Goal: Transaction & Acquisition: Purchase product/service

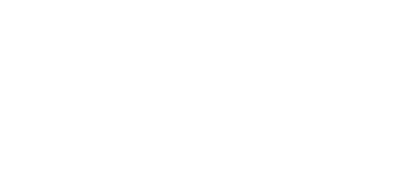
select select "8.50x11.00"
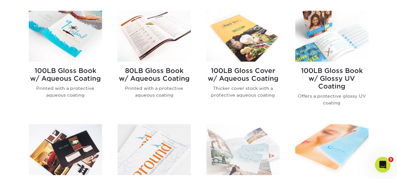
scroll to position [323, 0]
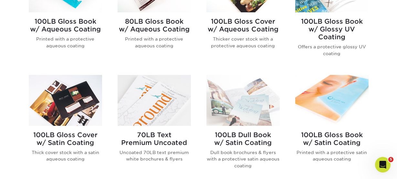
click at [151, 137] on h2 "70LB Text Premium Uncoated" at bounding box center [154, 139] width 73 height 16
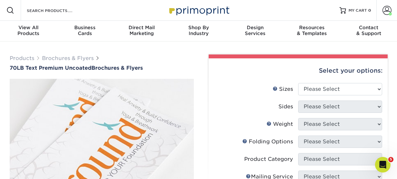
drag, startPoint x: 4, startPoint y: 65, endPoint x: 110, endPoint y: 63, distance: 106.7
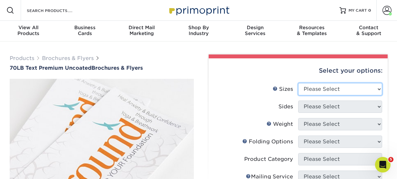
click at [326, 93] on select "Please Select 3.67" x 8.5" 4" x 6" 4" x 8.5" 4" x 9" 4.25" x 5.5" 4.25" x 11" 5…" at bounding box center [340, 89] width 84 height 12
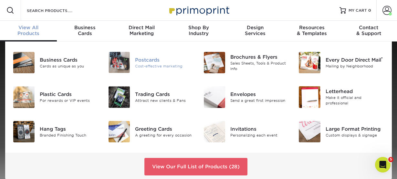
click at [140, 61] on div "Postcards" at bounding box center [164, 59] width 59 height 7
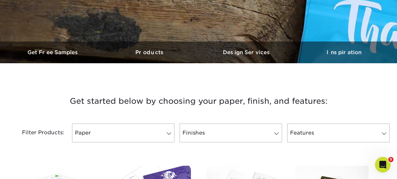
scroll to position [226, 0]
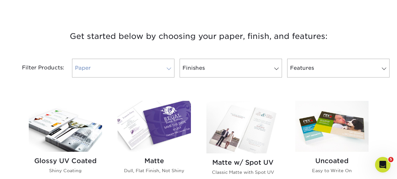
click at [130, 68] on link "Paper" at bounding box center [123, 68] width 103 height 19
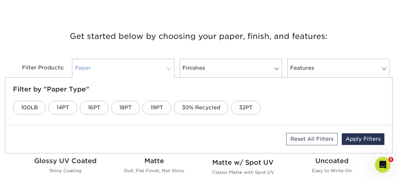
click at [130, 68] on link "Paper" at bounding box center [123, 68] width 103 height 19
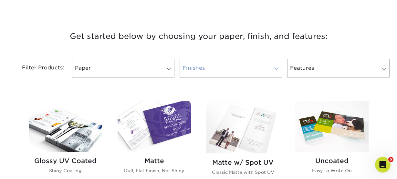
click at [213, 65] on link "Finishes" at bounding box center [231, 68] width 103 height 19
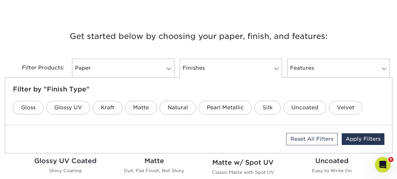
click at [347, 28] on h3 "Get started below by choosing your paper, finish, and features:" at bounding box center [199, 36] width 378 height 29
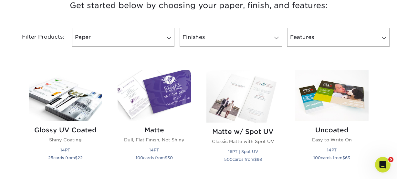
scroll to position [291, 0]
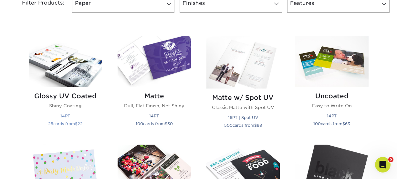
click at [59, 57] on img at bounding box center [65, 61] width 73 height 51
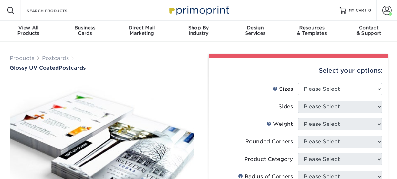
scroll to position [32, 0]
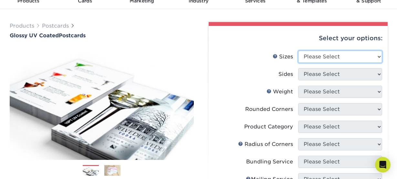
click at [335, 54] on select "Please Select 1.5" x 7" 2" x 4" 2" x 6" 2" x 7" 2" x 8" 2.12" x 5.5" 2.12" x 5.…" at bounding box center [340, 56] width 84 height 12
select select "5.50x8.50"
click at [298, 50] on select "Please Select 1.5" x 7" 2" x 4" 2" x 6" 2" x 7" 2" x 8" 2.12" x 5.5" 2.12" x 5.…" at bounding box center [340, 56] width 84 height 12
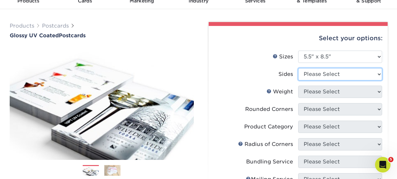
click at [344, 69] on select "Please Select Print Both Sides Print Front Only" at bounding box center [340, 74] width 84 height 12
select select "13abbda7-1d64-4f25-8bb2-c179b224825d"
click at [298, 68] on select "Please Select Print Both Sides Print Front Only" at bounding box center [340, 74] width 84 height 12
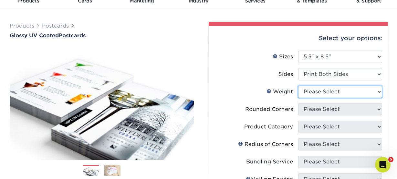
click at [344, 90] on select "Please Select 16PT 18PT C1S 14PT" at bounding box center [340, 91] width 84 height 12
click at [112, 165] on img at bounding box center [112, 169] width 16 height 11
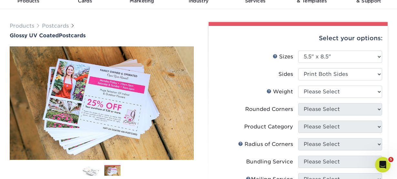
click at [95, 168] on img at bounding box center [91, 169] width 16 height 11
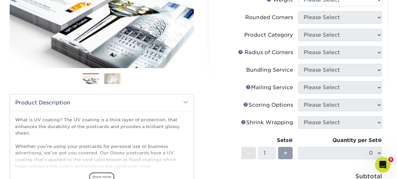
scroll to position [97, 0]
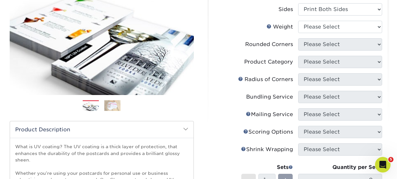
click at [345, 18] on li "Sides Please Select Print Both Sides Print Front Only" at bounding box center [298, 11] width 168 height 17
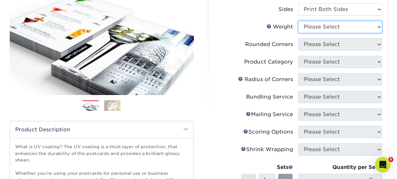
click at [346, 24] on select "Please Select 16PT 18PT C1S 14PT" at bounding box center [340, 27] width 84 height 12
select select "16PT"
click at [298, 21] on select "Please Select 16PT 18PT C1S 14PT" at bounding box center [340, 27] width 84 height 12
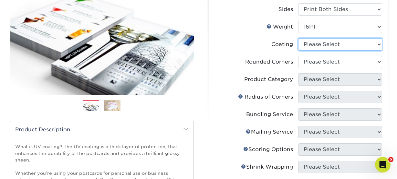
click at [332, 45] on select at bounding box center [340, 44] width 84 height 12
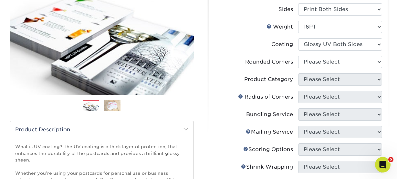
click at [298, 38] on select at bounding box center [340, 44] width 84 height 12
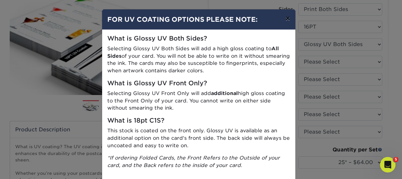
click at [287, 15] on button "×" at bounding box center [287, 18] width 15 height 18
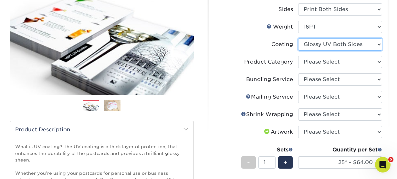
click at [365, 40] on select at bounding box center [340, 44] width 84 height 12
select select "1e8116af-acfc-44b1-83dc-8181aa338834"
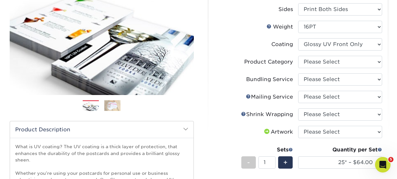
click at [298, 38] on select at bounding box center [340, 44] width 84 height 12
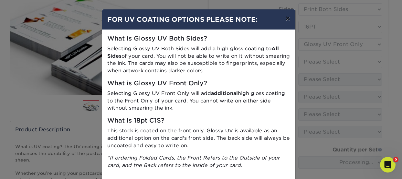
click at [289, 17] on button "×" at bounding box center [287, 18] width 15 height 18
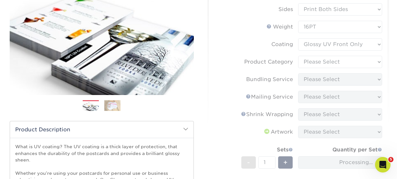
scroll to position [0, 0]
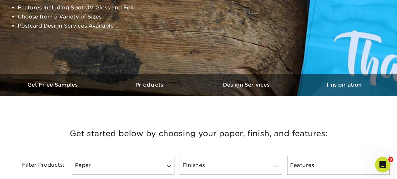
scroll to position [226, 0]
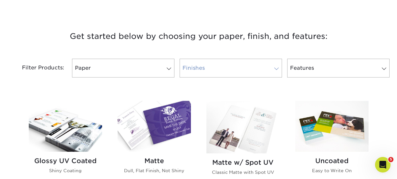
click at [268, 71] on link "Finishes" at bounding box center [231, 68] width 103 height 19
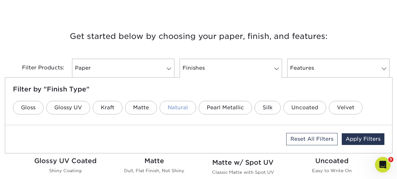
click at [183, 105] on link "Natural" at bounding box center [178, 108] width 37 height 14
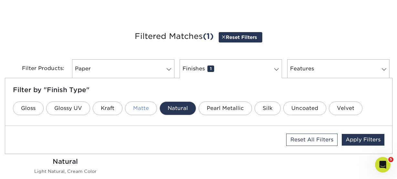
click at [143, 108] on link "Matte" at bounding box center [141, 108] width 32 height 14
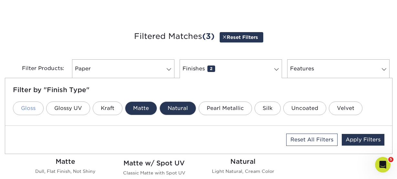
click at [38, 109] on link "Gloss" at bounding box center [28, 108] width 31 height 14
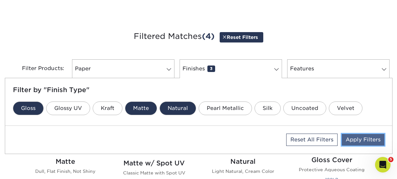
click at [353, 137] on link "Apply Filters" at bounding box center [363, 140] width 43 height 12
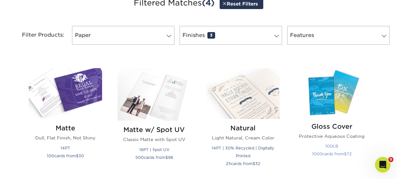
scroll to position [259, 0]
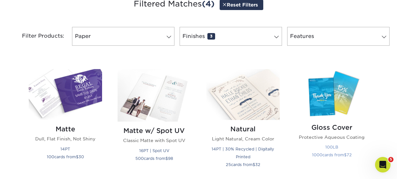
click at [336, 96] on img at bounding box center [332, 93] width 73 height 49
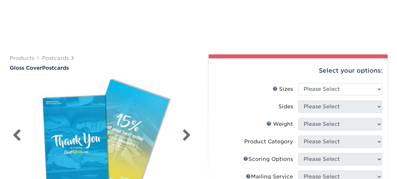
scroll to position [65, 0]
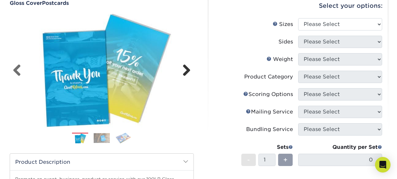
click at [184, 73] on link "Next" at bounding box center [184, 70] width 13 height 13
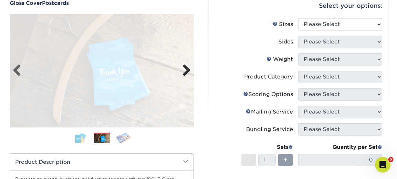
scroll to position [0, 0]
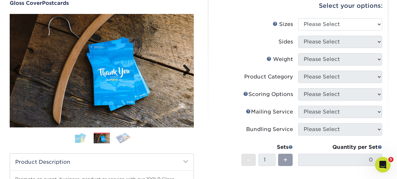
click at [184, 73] on link "Next" at bounding box center [184, 70] width 13 height 13
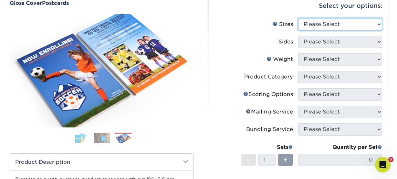
click at [325, 27] on select "Please Select 2" x 8" 3" x 4" 3" x 5" 3.5" x 8.5" 4" x 6" 4" x 9" 4.25" x 5.5" …" at bounding box center [340, 24] width 84 height 12
select select "5.50x8.50"
click at [298, 18] on select "Please Select 2" x 8" 3" x 4" 3" x 5" 3.5" x 8.5" 4" x 6" 4" x 9" 4.25" x 5.5" …" at bounding box center [340, 24] width 84 height 12
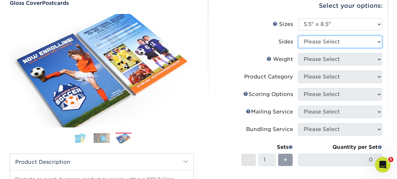
click at [335, 38] on select "Please Select Print Both Sides Print Front Only" at bounding box center [340, 42] width 84 height 12
select select "13abbda7-1d64-4f25-8bb2-c179b224825d"
click at [298, 36] on select "Please Select Print Both Sides Print Front Only" at bounding box center [340, 42] width 84 height 12
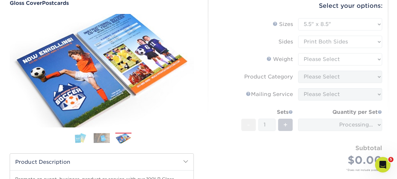
click at [331, 61] on form "Sizes Help Sizes Please Select 2" x 8" 3" x 4" 3" x 5" 3.5" x 8.5" 4" x 6" 4" x…" at bounding box center [298, 102] width 169 height 168
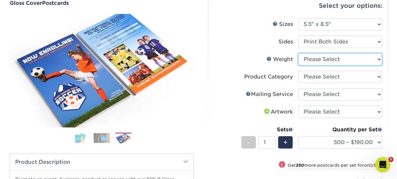
click at [335, 62] on select "Please Select 100LB" at bounding box center [340, 59] width 84 height 12
select select "100LB"
click at [298, 53] on select "Please Select 100LB" at bounding box center [340, 59] width 84 height 12
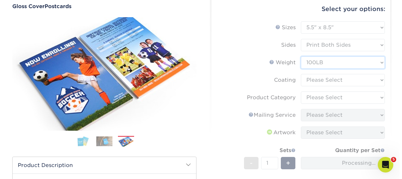
scroll to position [65, 0]
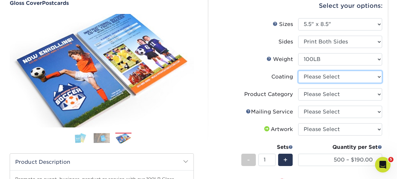
click at [325, 77] on select at bounding box center [340, 76] width 84 height 12
select select "d41dab50-ff65-4f4f-bb17-2afe4d36ae33"
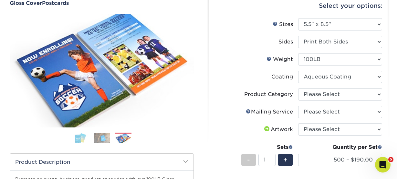
click at [298, 70] on select at bounding box center [340, 76] width 84 height 12
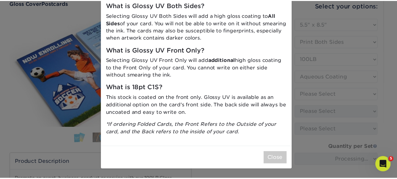
scroll to position [0, 0]
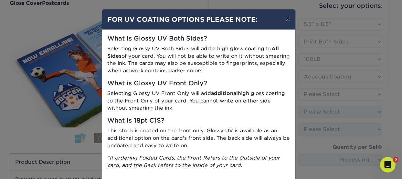
click at [282, 18] on button "×" at bounding box center [287, 18] width 15 height 18
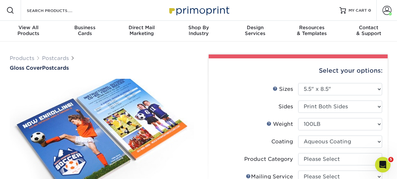
scroll to position [65, 0]
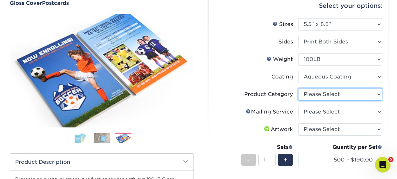
click at [338, 94] on select "Please Select Postcards" at bounding box center [340, 94] width 84 height 12
select select "9b7272e0-d6c8-4c3c-8e97-d3a1bcdab858"
click at [298, 88] on select "Please Select Postcards" at bounding box center [340, 94] width 84 height 12
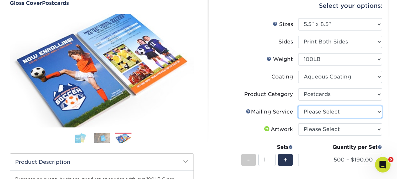
click at [328, 112] on select "Please Select No Direct Mailing Service No, I will mail/stamp/imprint Direct Ma…" at bounding box center [340, 111] width 84 height 12
select select "3e5e9bdd-d78a-4c28-a41d-fe1407925ca6"
click at [298, 105] on select "Please Select No Direct Mailing Service No, I will mail/stamp/imprint Direct Ma…" at bounding box center [340, 111] width 84 height 12
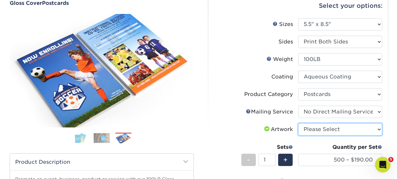
click at [332, 130] on select "Please Select I will upload files I need a design - $150" at bounding box center [340, 129] width 84 height 12
select select "upload"
click at [298, 123] on select "Please Select I will upload files I need a design - $150" at bounding box center [340, 129] width 84 height 12
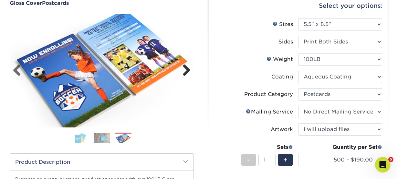
click at [189, 72] on link "Next" at bounding box center [184, 70] width 13 height 13
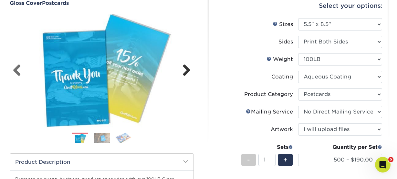
click at [189, 72] on link "Next" at bounding box center [184, 70] width 13 height 13
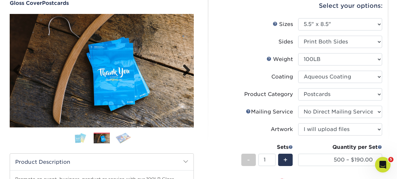
click at [189, 72] on link "Next" at bounding box center [184, 70] width 13 height 13
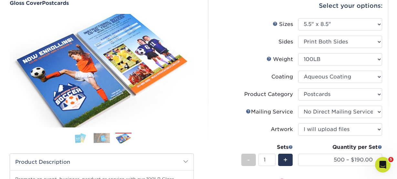
click at [237, 60] on label "Weight Help Weight" at bounding box center [256, 59] width 84 height 12
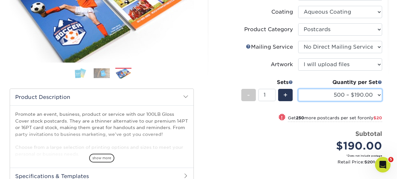
click at [380, 91] on select "500 – $190.00 750 – $210.00 1000 – $219.00 1500 – $247.00 2000 – $286.00 2500 –…" at bounding box center [340, 95] width 84 height 12
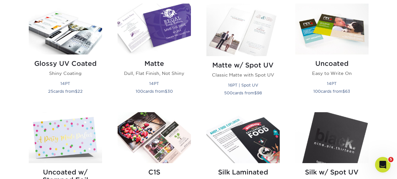
scroll to position [259, 0]
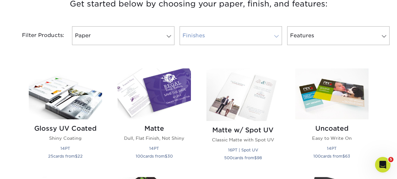
click at [216, 38] on link "Finishes" at bounding box center [231, 35] width 103 height 19
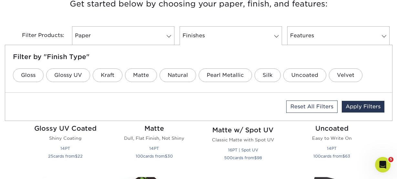
click at [374, 15] on h3 "Get started below by choosing your paper, finish, and features:" at bounding box center [199, 3] width 378 height 29
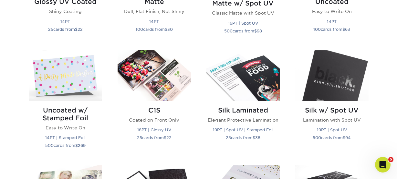
scroll to position [388, 0]
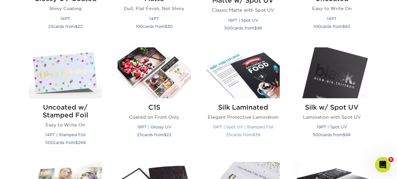
click at [233, 76] on img at bounding box center [243, 72] width 73 height 51
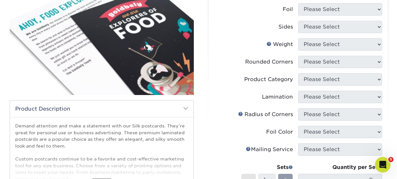
scroll to position [97, 0]
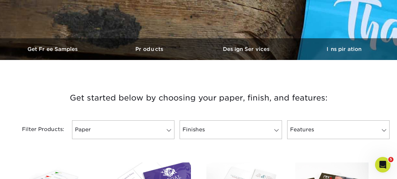
scroll to position [194, 0]
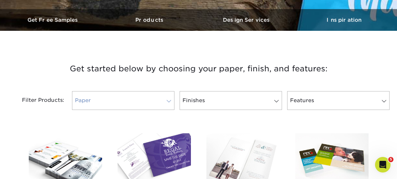
click at [161, 101] on link "Paper" at bounding box center [123, 100] width 103 height 19
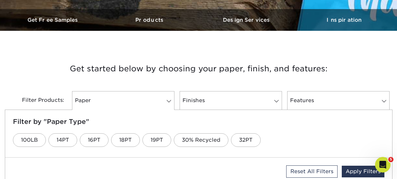
click at [167, 58] on h3 "Get started below by choosing your paper, finish, and features:" at bounding box center [199, 68] width 378 height 29
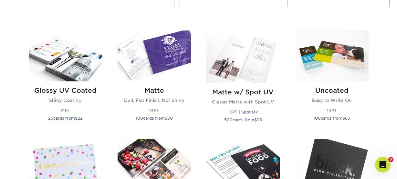
scroll to position [291, 0]
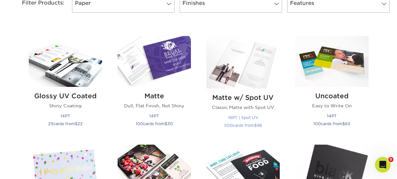
click at [261, 72] on img at bounding box center [243, 62] width 73 height 52
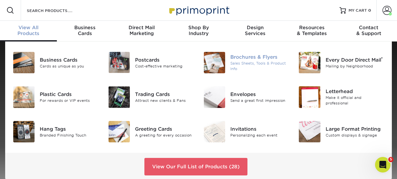
click at [254, 63] on div "Sales Sheets, Tools & Product Info" at bounding box center [260, 66] width 59 height 11
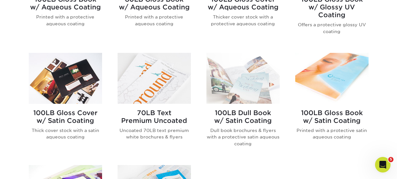
scroll to position [356, 0]
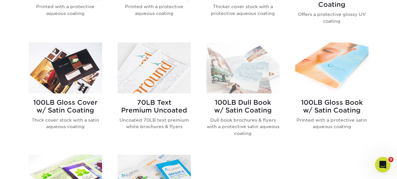
click at [134, 86] on img at bounding box center [154, 67] width 73 height 51
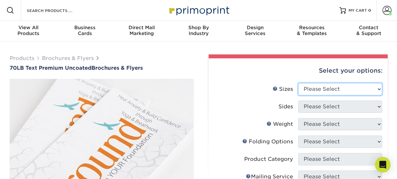
click at [328, 88] on select "Please Select 3.67" x 8.5" 4" x 6" 4" x 8.5" 4" x 9" 4.25" x 5.5" 4.25" x 11" 5…" at bounding box center [340, 89] width 84 height 12
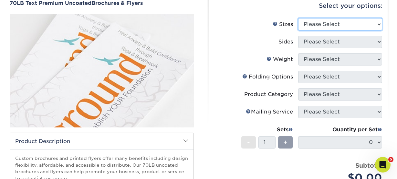
scroll to position [32, 0]
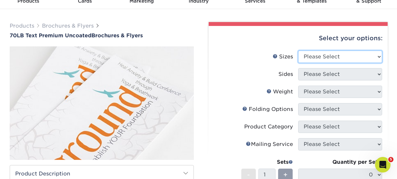
click at [312, 57] on select "Please Select 3.67" x 8.5" 4" x 6" 4" x 8.5" 4" x 9" 4.25" x 5.5" 4.25" x 11" 5…" at bounding box center [340, 56] width 84 height 12
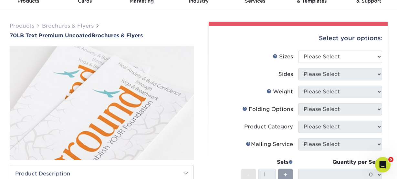
click at [254, 49] on div "Select your options:" at bounding box center [298, 38] width 169 height 25
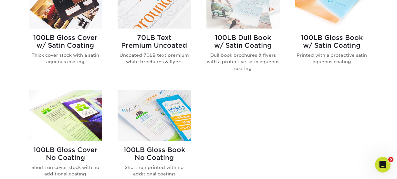
scroll to position [485, 0]
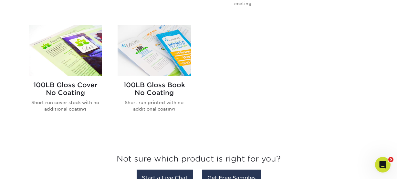
click at [159, 41] on img at bounding box center [154, 50] width 73 height 51
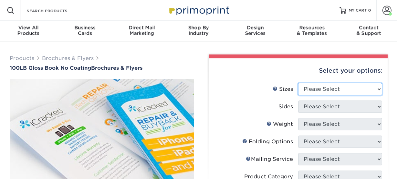
click at [362, 88] on select "Please Select 3.67" x 8.5" 4" x 6" 4" x 8.5" 4" x 9" 4" x 10" 4" x 11" 4" x 15"…" at bounding box center [340, 89] width 84 height 12
select select "5.50x8.50"
click at [298, 83] on select "Please Select 3.67" x 8.5" 4" x 6" 4" x 8.5" 4" x 9" 4" x 10" 4" x 11" 4" x 15"…" at bounding box center [340, 89] width 84 height 12
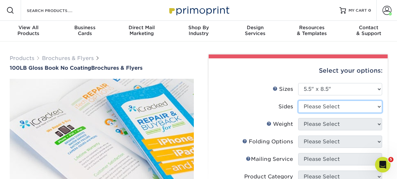
click at [338, 102] on select "Please Select Print Both Sides Print Front Only" at bounding box center [340, 106] width 84 height 12
select select "13abbda7-1d64-4f25-8bb2-c179b224825d"
click at [298, 100] on select "Please Select Print Both Sides Print Front Only" at bounding box center [340, 106] width 84 height 12
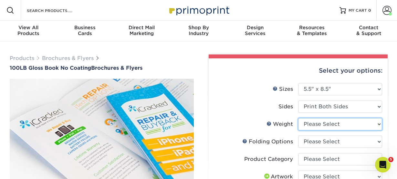
click at [361, 121] on select "Please Select 100LB" at bounding box center [340, 124] width 84 height 12
select select "100LB"
click at [298, 118] on select "Please Select 100LB" at bounding box center [340, 124] width 84 height 12
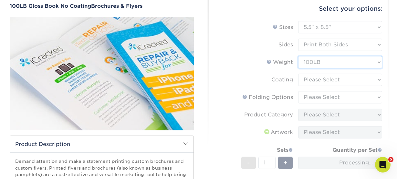
scroll to position [65, 0]
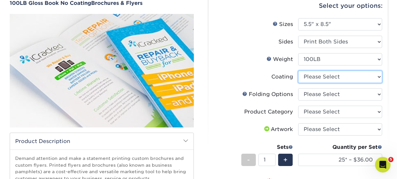
click at [349, 78] on select at bounding box center [340, 76] width 84 height 12
select select "3e7618de-abca-4bda-9f97-8b9129e913d8"
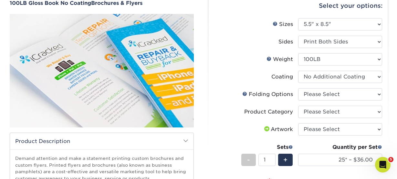
click at [298, 70] on select at bounding box center [340, 76] width 84 height 12
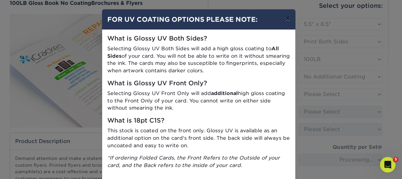
click at [285, 19] on button "×" at bounding box center [287, 18] width 15 height 18
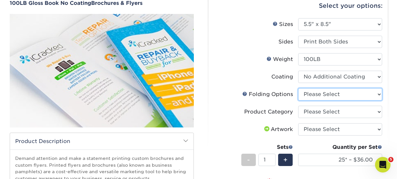
click at [334, 96] on select "Please Select FLAT - No Folding Tri-Fold / Letter Fold Z-Fold Half-Fold" at bounding box center [340, 94] width 84 height 12
select select "9b1d5825-34d1-4721-9874-ed79abb003d7"
click at [298, 88] on select "Please Select FLAT - No Folding Tri-Fold / Letter Fold Z-Fold Half-Fold" at bounding box center [340, 94] width 84 height 12
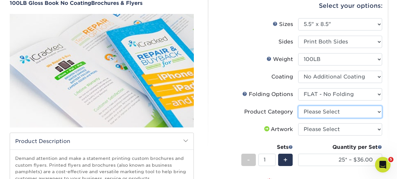
click at [335, 111] on select "Please Select Flyers and Brochures" at bounding box center [340, 111] width 84 height 12
select select "1a668080-6b7c-4174-b399-2c3833b27ef4"
click at [298, 105] on select "Please Select Flyers and Brochures" at bounding box center [340, 111] width 84 height 12
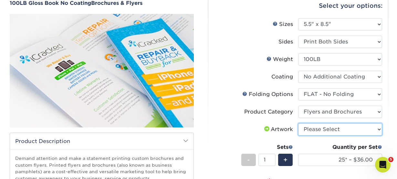
click at [337, 126] on select "Please Select I will upload files I need a design - $175" at bounding box center [340, 129] width 84 height 12
select select "upload"
click at [298, 123] on select "Please Select I will upload files I need a design - $175" at bounding box center [340, 129] width 84 height 12
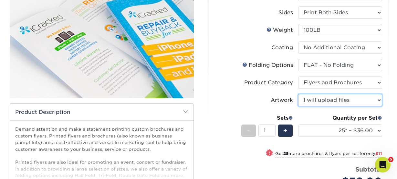
scroll to position [97, 0]
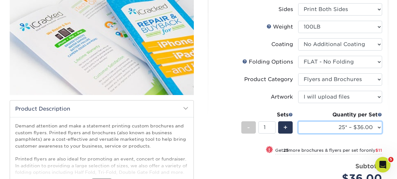
click at [350, 128] on select "25* – $36.00 50* – $47.00 75* – $53.00 100* – $68.00 250* – $130.00 500 – $227.…" at bounding box center [340, 127] width 84 height 12
select select "500 – $227.00"
click at [298, 121] on select "25* – $36.00 50* – $47.00 75* – $53.00 100* – $68.00 250* – $130.00 500 – $227.…" at bounding box center [340, 127] width 84 height 12
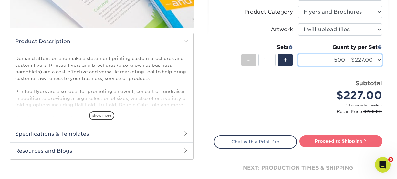
scroll to position [162, 0]
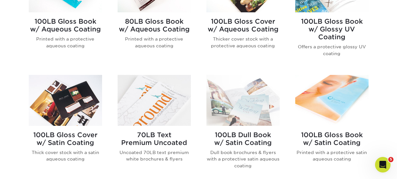
scroll to position [356, 0]
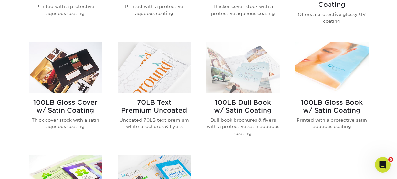
click at [257, 84] on img at bounding box center [243, 67] width 73 height 51
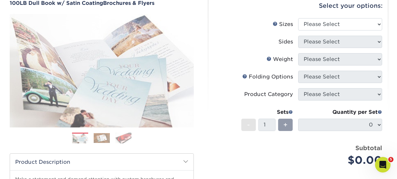
click at [100, 137] on img at bounding box center [102, 138] width 16 height 10
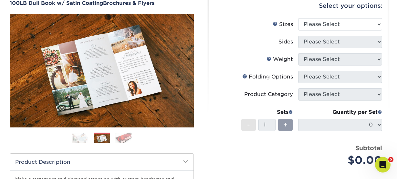
click at [122, 138] on img at bounding box center [123, 137] width 16 height 11
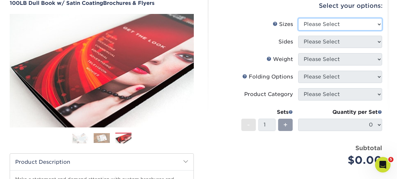
click at [335, 19] on select "Please Select 3.67" x 8.5" 3.67" x 8.5" 4" x 6" 4" x 8.5" 4" x 8.5" 4" x 9" 4" …" at bounding box center [340, 24] width 84 height 12
select select "5.50x8.50"
click at [298, 18] on select "Please Select 3.67" x 8.5" 3.67" x 8.5" 4" x 6" 4" x 8.5" 4" x 8.5" 4" x 9" 4" …" at bounding box center [340, 24] width 84 height 12
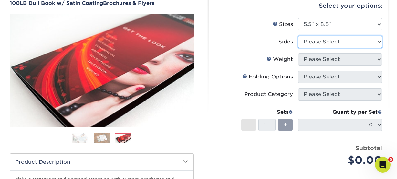
click at [337, 43] on select "Please Select Print Both Sides Print Front Only" at bounding box center [340, 42] width 84 height 12
select select "13abbda7-1d64-4f25-8bb2-c179b224825d"
click at [298, 36] on select "Please Select Print Both Sides Print Front Only" at bounding box center [340, 42] width 84 height 12
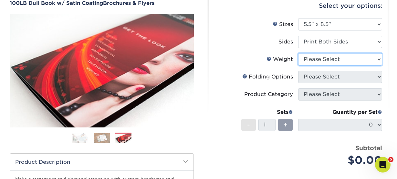
click at [328, 61] on select "Please Select 100DB" at bounding box center [340, 59] width 84 height 12
select select "100DB"
click at [298, 53] on select "Please Select 100DB" at bounding box center [340, 59] width 84 height 12
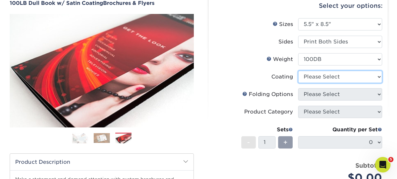
click at [319, 76] on select at bounding box center [340, 76] width 84 height 12
select select "1753ff32-3d28-4f95-990a-6fda0dbe3d7c"
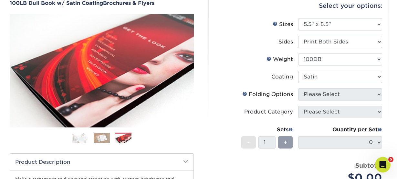
click at [298, 70] on select at bounding box center [340, 76] width 84 height 12
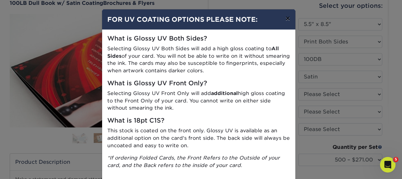
click at [286, 19] on button "×" at bounding box center [287, 18] width 15 height 18
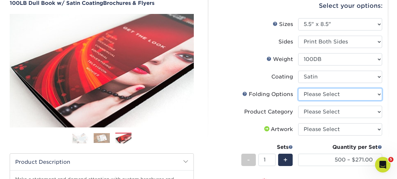
click at [319, 96] on select "Please Select FLAT - No Folding Half-Fold" at bounding box center [340, 94] width 84 height 12
select select "9b1d5825-34d1-4721-9874-ed79abb003d7"
click at [298, 88] on select "Please Select FLAT - No Folding Half-Fold" at bounding box center [340, 94] width 84 height 12
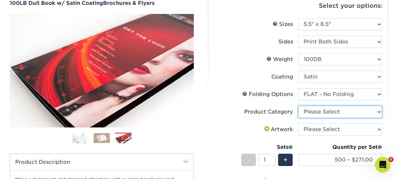
click at [322, 113] on select "Please Select Flyers and Brochures" at bounding box center [340, 111] width 84 height 12
select select "1a668080-6b7c-4174-b399-2c3833b27ef4"
click at [298, 105] on select "Please Select Flyers and Brochures" at bounding box center [340, 111] width 84 height 12
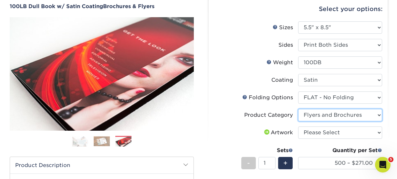
scroll to position [65, 0]
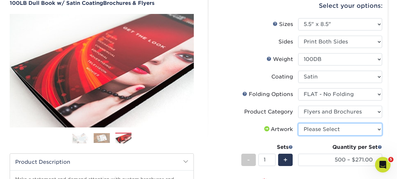
click at [360, 129] on select "Please Select I will upload files I need a design - $175" at bounding box center [340, 129] width 84 height 12
select select "upload"
click at [298, 123] on select "Please Select I will upload files I need a design - $175" at bounding box center [340, 129] width 84 height 12
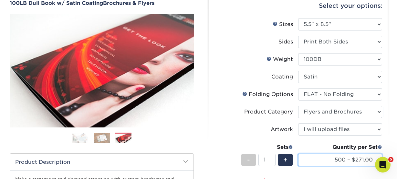
click at [350, 155] on select "500 – $271.00 1000 – $306.00 2000 – $350.00 2500 – $438.00 3000 – $483.00 4000 …" at bounding box center [340, 159] width 84 height 12
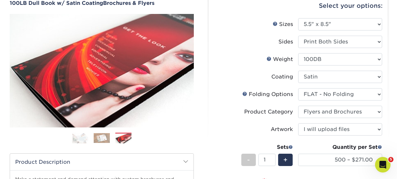
click at [220, 40] on label "Sides" at bounding box center [256, 42] width 84 height 12
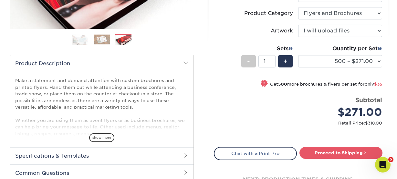
scroll to position [162, 0]
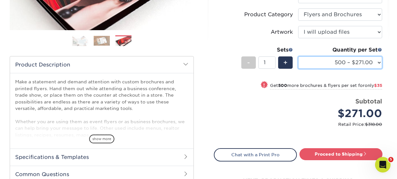
click at [356, 59] on select "500 – $271.00 1000 – $306.00 2000 – $350.00 2500 – $438.00 3000 – $483.00 4000 …" at bounding box center [340, 62] width 84 height 12
select select "1000 – $306.00"
click at [298, 56] on select "500 – $271.00 1000 – $306.00 2000 – $350.00 2500 – $438.00 3000 – $483.00 4000 …" at bounding box center [340, 62] width 84 height 12
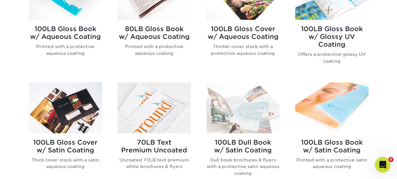
scroll to position [291, 0]
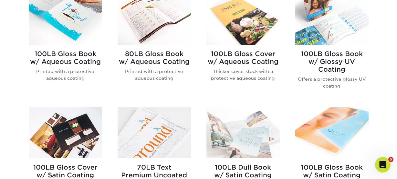
click at [164, 22] on img at bounding box center [154, 19] width 73 height 51
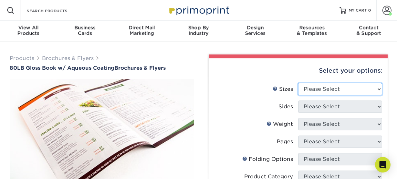
click at [372, 92] on select "Please Select 3.67" x 8.5" 3.67" x 8.5" 4" x 6" 4" x 8.5" 4" x 9" 4" x 11" 4" x…" at bounding box center [340, 89] width 84 height 12
click at [298, 83] on select "Please Select 3.67" x 8.5" 3.67" x 8.5" 4" x 6" 4" x 8.5" 4" x 9" 4" x 11" 4" x…" at bounding box center [340, 89] width 84 height 12
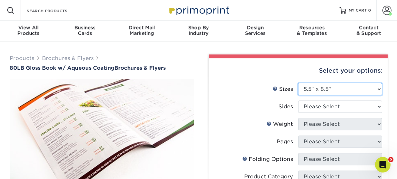
click at [339, 88] on select "Please Select 3.67" x 8.5" 3.67" x 8.5" 4" x 6" 4" x 8.5" 4" x 9" 4" x 11" 4" x…" at bounding box center [340, 89] width 84 height 12
select select "5.50x8.50"
click at [298, 83] on select "Please Select 3.67" x 8.5" 3.67" x 8.5" 4" x 6" 4" x 8.5" 4" x 9" 4" x 11" 4" x…" at bounding box center [340, 89] width 84 height 12
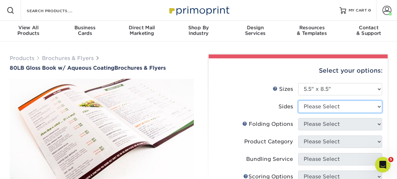
click at [344, 103] on select "Please Select Print Both Sides Print Front Only" at bounding box center [340, 106] width 84 height 12
select select "13abbda7-1d64-4f25-8bb2-c179b224825d"
click at [298, 100] on select "Please Select Print Both Sides Print Front Only" at bounding box center [340, 106] width 84 height 12
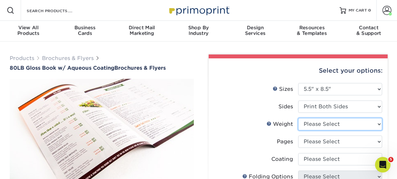
click at [343, 125] on select "Please Select 80LB" at bounding box center [340, 124] width 84 height 12
select select "80LB"
click at [298, 118] on select "Please Select 80LB" at bounding box center [340, 124] width 84 height 12
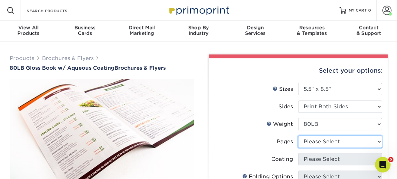
click at [323, 137] on select "Please Select 0" at bounding box center [340, 141] width 84 height 12
select select "0"
click at [298, 135] on select "Please Select 0" at bounding box center [340, 141] width 84 height 12
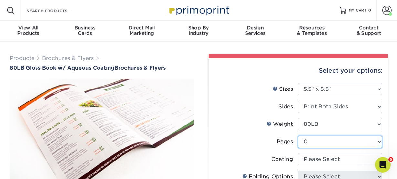
click at [317, 137] on select "Please Select 0" at bounding box center [340, 141] width 84 height 12
click at [229, 123] on label "Weight Help Weight" at bounding box center [256, 124] width 84 height 12
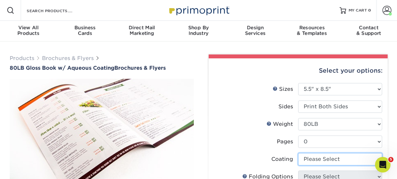
click at [317, 157] on select at bounding box center [340, 159] width 84 height 12
select select "d41dab50-ff65-4f4f-bb17-2afe4d36ae33"
click at [298, 153] on select at bounding box center [340, 159] width 84 height 12
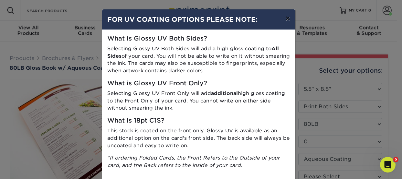
click at [289, 16] on button "×" at bounding box center [287, 18] width 15 height 18
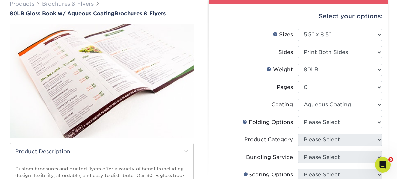
scroll to position [65, 0]
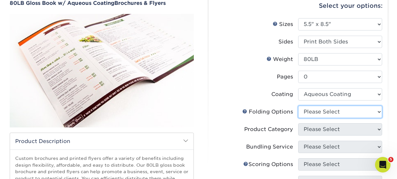
click at [339, 115] on select "Please Select" at bounding box center [340, 111] width 84 height 12
click at [298, 105] on select "Please Select" at bounding box center [340, 111] width 84 height 12
drag, startPoint x: 337, startPoint y: 111, endPoint x: 337, endPoint y: 115, distance: 4.5
click at [337, 111] on select "Please Select" at bounding box center [340, 111] width 84 height 12
click at [298, 105] on select "Please Select" at bounding box center [340, 111] width 84 height 12
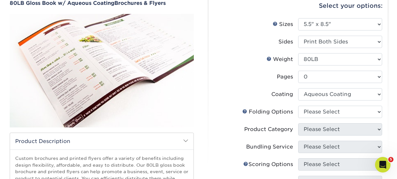
click at [243, 64] on label "Weight Help Weight" at bounding box center [256, 59] width 84 height 12
click at [332, 21] on select "Please Select 3.67" x 8.5" 3.67" x 8.5" 4" x 6" 4" x 8.5" 4" x 9" 4" x 11" 4" x…" at bounding box center [340, 24] width 84 height 12
select select "5.50x8.50"
click at [298, 18] on select "Please Select 3.67" x 8.5" 3.67" x 8.5" 4" x 6" 4" x 8.5" 4" x 9" 4" x 11" 4" x…" at bounding box center [340, 24] width 84 height 12
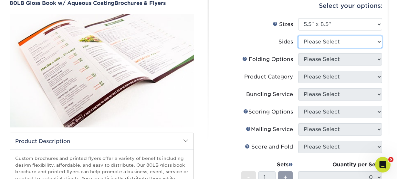
click at [329, 45] on select "Please Select Print Both Sides Print Front Only" at bounding box center [340, 42] width 84 height 12
select select "13abbda7-1d64-4f25-8bb2-c179b224825d"
click at [298, 36] on select "Please Select Print Both Sides Print Front Only" at bounding box center [340, 42] width 84 height 12
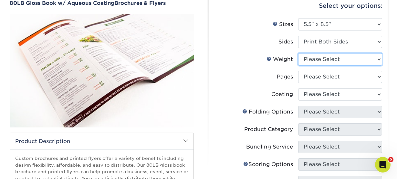
click at [330, 60] on select "Please Select 80LB" at bounding box center [340, 59] width 84 height 12
select select "80LB"
click at [298, 53] on select "Please Select 80LB" at bounding box center [340, 59] width 84 height 12
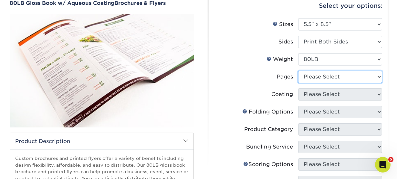
click at [325, 74] on select "Please Select 0" at bounding box center [340, 76] width 84 height 12
select select "0"
click at [298, 70] on select "Please Select 0" at bounding box center [340, 76] width 84 height 12
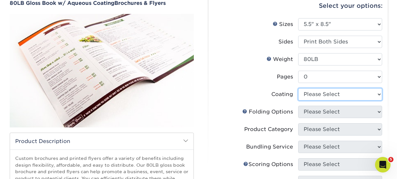
click at [315, 97] on select at bounding box center [340, 94] width 84 height 12
select select "d41dab50-ff65-4f4f-bb17-2afe4d36ae33"
click at [298, 88] on select at bounding box center [340, 94] width 84 height 12
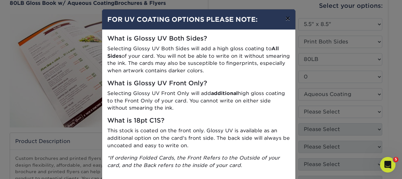
click at [282, 20] on button "×" at bounding box center [287, 18] width 15 height 18
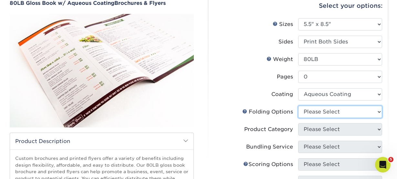
click at [318, 110] on select "Please Select" at bounding box center [340, 111] width 84 height 12
click at [298, 105] on select "Please Select" at bounding box center [340, 111] width 84 height 12
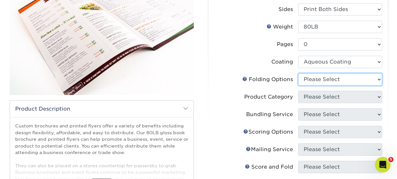
click at [306, 80] on select "Please Select" at bounding box center [340, 79] width 84 height 12
click at [298, 73] on select "Please Select" at bounding box center [340, 79] width 84 height 12
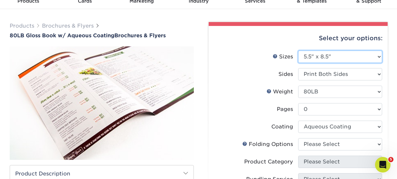
click at [326, 57] on select "Please Select 3.67" x 8.5" 3.67" x 8.5" 4" x 6" 4" x 8.5" 4" x 9" 4" x 11" 4" x…" at bounding box center [340, 56] width 84 height 12
select select "4.50x12.00"
click at [298, 50] on select "Please Select 3.67" x 8.5" 3.67" x 8.5" 4" x 6" 4" x 8.5" 4" x 9" 4" x 11" 4" x…" at bounding box center [340, 56] width 84 height 12
select select "-1"
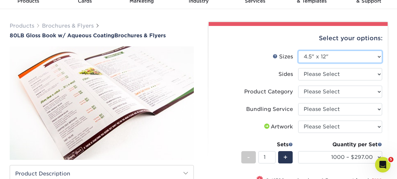
click at [344, 58] on select "Please Select 3.67" x 8.5" 3.67" x 8.5" 4" x 6" 4" x 8.5" 4" x 9" 4" x 11" 4" x…" at bounding box center [340, 56] width 84 height 12
select select "5.50x8.50"
click at [298, 50] on select "Please Select 3.67" x 8.5" 3.67" x 8.5" 4" x 6" 4" x 8.5" 4" x 9" 4" x 11" 4" x…" at bounding box center [340, 56] width 84 height 12
select select
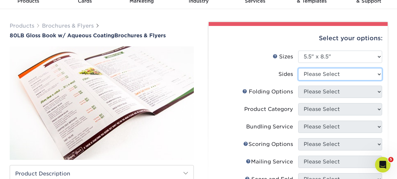
click at [337, 72] on select "Please Select Print Both Sides Print Front Only" at bounding box center [340, 74] width 84 height 12
select select "13abbda7-1d64-4f25-8bb2-c179b224825d"
click at [298, 68] on select "Please Select Print Both Sides Print Front Only" at bounding box center [340, 74] width 84 height 12
select select
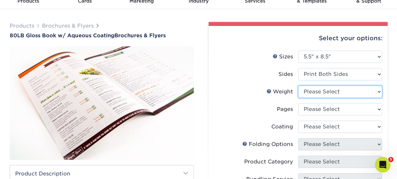
click at [334, 93] on select "Please Select 80LB" at bounding box center [340, 91] width 84 height 12
select select "80LB"
click at [298, 85] on select "Please Select 80LB" at bounding box center [340, 91] width 84 height 12
select select
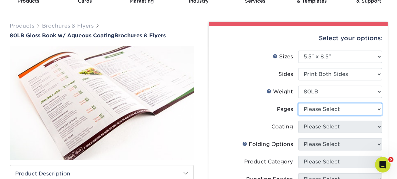
click at [335, 106] on select "Please Select 0" at bounding box center [340, 109] width 84 height 12
select select "0"
click at [298, 103] on select "Please Select 0" at bounding box center [340, 109] width 84 height 12
select select
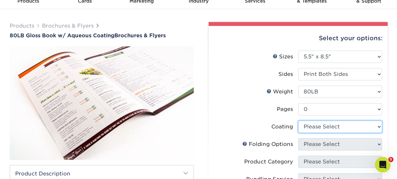
click at [330, 124] on select at bounding box center [340, 126] width 84 height 12
select select "d41dab50-ff65-4f4f-bb17-2afe4d36ae33"
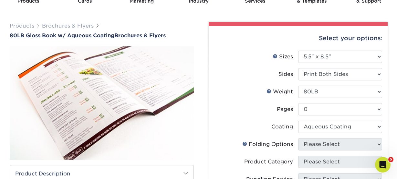
click at [298, 120] on select at bounding box center [340, 126] width 84 height 12
select select
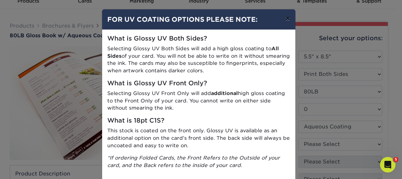
click at [289, 17] on button "×" at bounding box center [287, 18] width 15 height 18
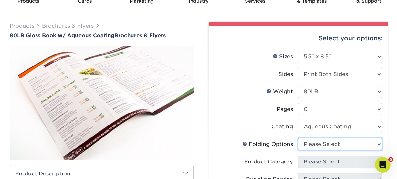
click at [324, 141] on select "Please Select" at bounding box center [340, 144] width 84 height 12
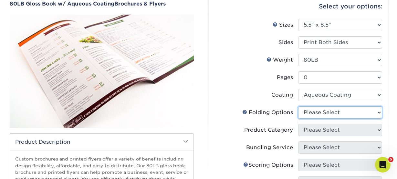
scroll to position [65, 0]
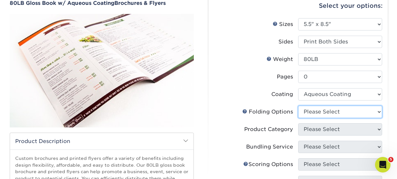
click at [321, 114] on select "Please Select" at bounding box center [340, 111] width 84 height 12
click at [298, 105] on select "Please Select" at bounding box center [340, 111] width 84 height 12
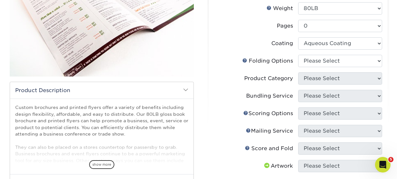
scroll to position [97, 0]
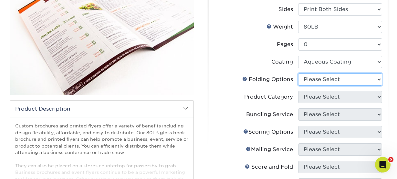
click at [321, 76] on select "Please Select" at bounding box center [340, 79] width 84 height 12
click at [298, 73] on select "Please Select" at bounding box center [340, 79] width 84 height 12
click at [245, 78] on link "Folds Help" at bounding box center [245, 78] width 5 height 5
click at [271, 25] on link "Weight Help" at bounding box center [269, 26] width 5 height 5
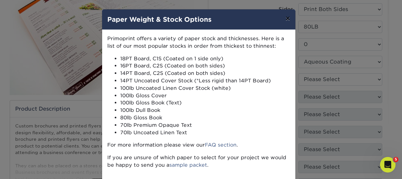
click at [286, 18] on button "×" at bounding box center [287, 18] width 15 height 18
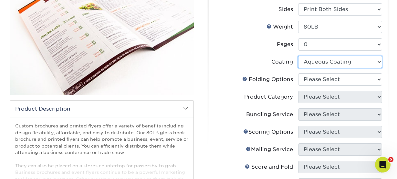
click at [325, 63] on select at bounding box center [340, 62] width 84 height 12
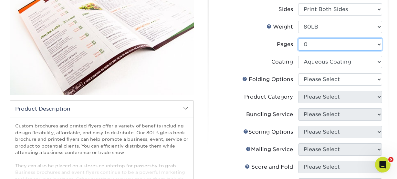
click at [327, 42] on select "Please Select 0" at bounding box center [340, 44] width 84 height 12
click at [328, 46] on select "Please Select 0" at bounding box center [340, 44] width 84 height 12
drag, startPoint x: 325, startPoint y: 45, endPoint x: 324, endPoint y: 50, distance: 5.0
click at [325, 45] on select "Please Select 0" at bounding box center [340, 44] width 84 height 12
select select "-1"
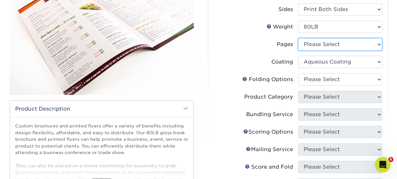
click at [298, 38] on select "Please Select 0" at bounding box center [340, 44] width 84 height 12
select select
select select "-1"
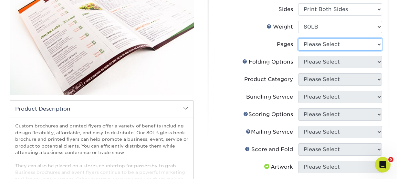
click at [326, 43] on select "Please Select 0" at bounding box center [340, 44] width 84 height 12
select select "0"
click at [298, 38] on select "Please Select 0" at bounding box center [340, 44] width 84 height 12
select select
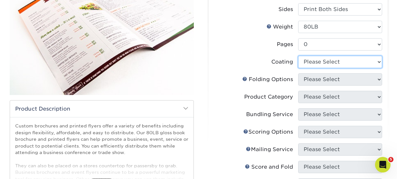
click at [323, 64] on select at bounding box center [340, 62] width 84 height 12
select select "d41dab50-ff65-4f4f-bb17-2afe4d36ae33"
click at [298, 56] on select at bounding box center [340, 62] width 84 height 12
select select
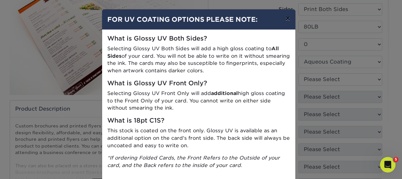
click at [285, 21] on button "×" at bounding box center [287, 18] width 15 height 18
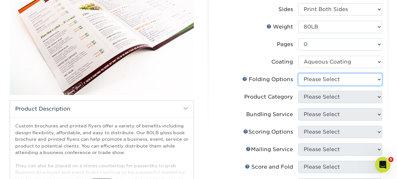
click at [321, 81] on select "Please Select" at bounding box center [340, 79] width 84 height 12
click at [298, 73] on select "Please Select" at bounding box center [340, 79] width 84 height 12
click at [223, 40] on label "Pages" at bounding box center [256, 44] width 84 height 12
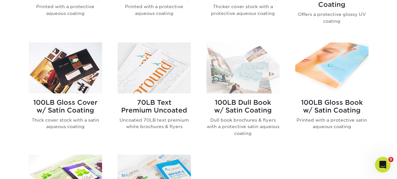
scroll to position [259, 0]
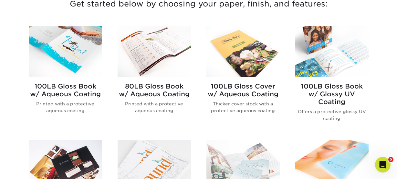
click at [254, 91] on h2 "100LB Gloss Cover w/ Aqueous Coating" at bounding box center [243, 90] width 73 height 16
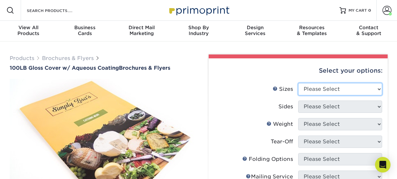
drag, startPoint x: 329, startPoint y: 86, endPoint x: 330, endPoint y: 90, distance: 4.0
click at [329, 86] on select "Please Select 3.5" x 8.5" 3.5" x 11" 3.67" x 8.5" 4" x 8.5" 4" x 11" 4" x 12" 4…" at bounding box center [340, 89] width 84 height 12
select select "5.50x8.50"
click at [298, 83] on select "Please Select 3.5" x 8.5" 3.5" x 11" 3.67" x 8.5" 4" x 8.5" 4" x 11" 4" x 12" 4…" at bounding box center [340, 89] width 84 height 12
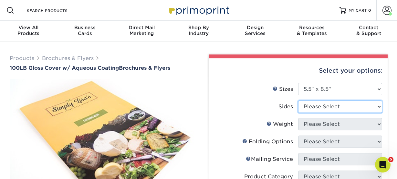
click at [347, 105] on select "Please Select Print Both Sides Print Front Only" at bounding box center [340, 106] width 84 height 12
select select "13abbda7-1d64-4f25-8bb2-c179b224825d"
click at [298, 100] on select "Please Select Print Both Sides Print Front Only" at bounding box center [340, 106] width 84 height 12
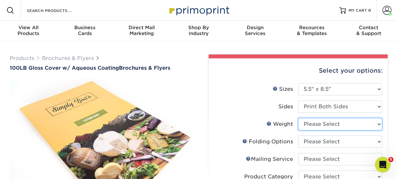
click at [324, 127] on select "Please Select 100LB" at bounding box center [340, 124] width 84 height 12
select select "100LB"
click at [298, 118] on select "Please Select 100LB" at bounding box center [340, 124] width 84 height 12
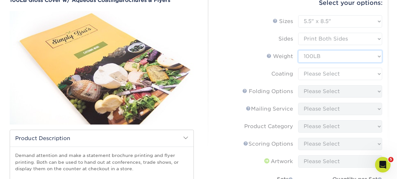
scroll to position [97, 0]
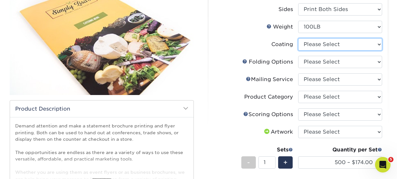
click at [316, 45] on select at bounding box center [340, 44] width 84 height 12
select select "d41dab50-ff65-4f4f-bb17-2afe4d36ae33"
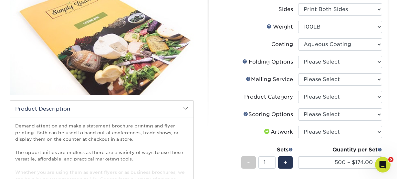
click at [298, 38] on select at bounding box center [340, 44] width 84 height 12
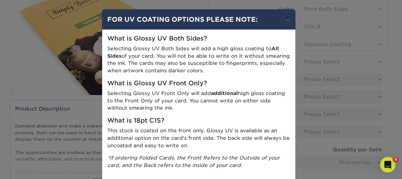
click at [286, 17] on button "×" at bounding box center [287, 18] width 15 height 18
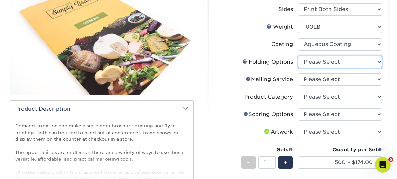
click at [314, 63] on select "Please Select FLAT - No Folding" at bounding box center [340, 62] width 84 height 12
select select "9b1d5825-34d1-4721-9874-ed79abb003d7"
click at [298, 56] on select "Please Select FLAT - No Folding" at bounding box center [340, 62] width 84 height 12
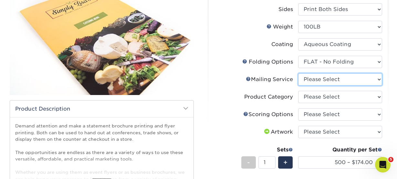
click at [316, 79] on select "Please Select No Direct Mailing Service No, I will mail/stamp/imprint Direct Ma…" at bounding box center [340, 79] width 84 height 12
select select "3e5e9bdd-d78a-4c28-a41d-fe1407925ca6"
click at [298, 73] on select "Please Select No Direct Mailing Service No, I will mail/stamp/imprint Direct Ma…" at bounding box center [340, 79] width 84 height 12
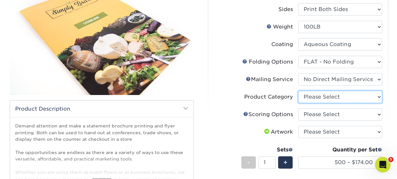
click at [317, 96] on select "Please Select Flyers and Brochures" at bounding box center [340, 97] width 84 height 12
select select "1a668080-6b7c-4174-b399-2c3833b27ef4"
click at [298, 91] on select "Please Select Flyers and Brochures" at bounding box center [340, 97] width 84 height 12
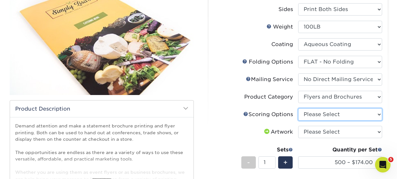
click at [321, 114] on select "Please Select No Scoring One Score Two Scores" at bounding box center [340, 114] width 84 height 12
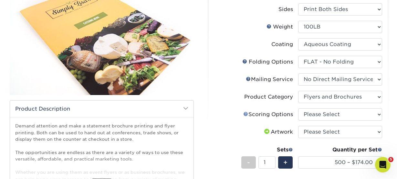
click at [244, 114] on link "Scoring Help" at bounding box center [246, 113] width 5 height 5
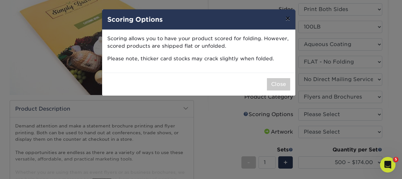
click at [288, 18] on button "×" at bounding box center [287, 18] width 15 height 18
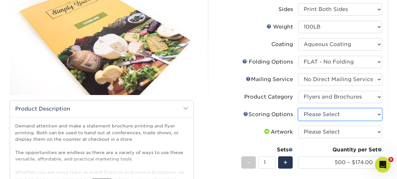
click at [333, 112] on select "Please Select No Scoring One Score Two Scores" at bounding box center [340, 114] width 84 height 12
select select "16ebe401-5398-422d-8cb0-f3adbb82deb5"
click at [298, 108] on select "Please Select No Scoring One Score Two Scores" at bounding box center [340, 114] width 84 height 12
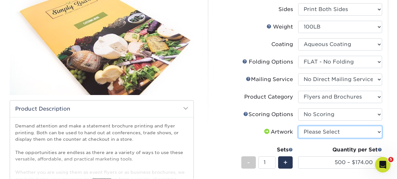
click at [329, 130] on select "Please Select I will upload files I need a design - $175" at bounding box center [340, 131] width 84 height 12
select select "upload"
click at [298, 125] on select "Please Select I will upload files I need a design - $175" at bounding box center [340, 131] width 84 height 12
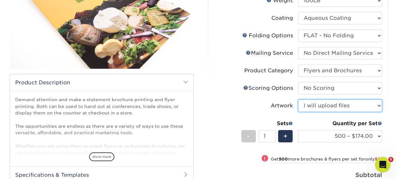
scroll to position [129, 0]
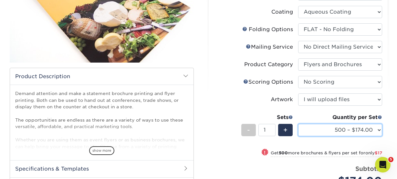
click at [370, 132] on select "500 – $174.00 1000 – $191.00 2000 – $226.00 2500 – $282.00 3000 – $349.00 4000 …" at bounding box center [340, 130] width 84 height 12
click at [298, 124] on select "500 – $174.00 1000 – $191.00 2000 – $226.00 2500 – $282.00 3000 – $349.00 4000 …" at bounding box center [340, 130] width 84 height 12
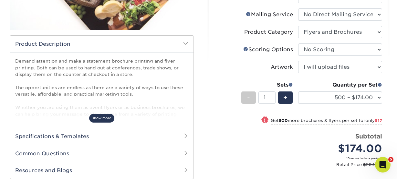
click at [100, 115] on span "show more" at bounding box center [101, 118] width 25 height 9
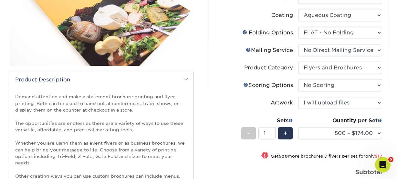
scroll to position [129, 0]
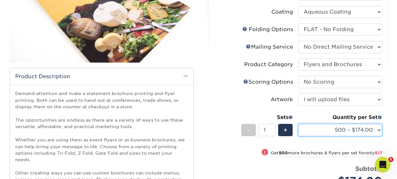
click at [370, 133] on select "500 – $174.00 1000 – $191.00 2000 – $226.00 2500 – $282.00 3000 – $349.00 4000 …" at bounding box center [340, 130] width 84 height 12
select select "1000 – $191.00"
click at [298, 124] on select "500 – $174.00 1000 – $191.00 2000 – $226.00 2500 – $282.00 3000 – $349.00 4000 …" at bounding box center [340, 130] width 84 height 12
click at [365, 130] on select "500 – $174.00 1000 – $191.00 2000 – $226.00 2500 – $282.00 3000 – $349.00 4000 …" at bounding box center [340, 130] width 84 height 12
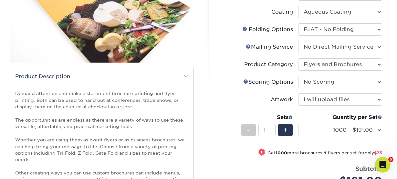
drag, startPoint x: 232, startPoint y: 35, endPoint x: 218, endPoint y: 8, distance: 29.6
click at [232, 35] on label "Folds Help Folding Options" at bounding box center [256, 29] width 84 height 12
